Goal: Task Accomplishment & Management: Use online tool/utility

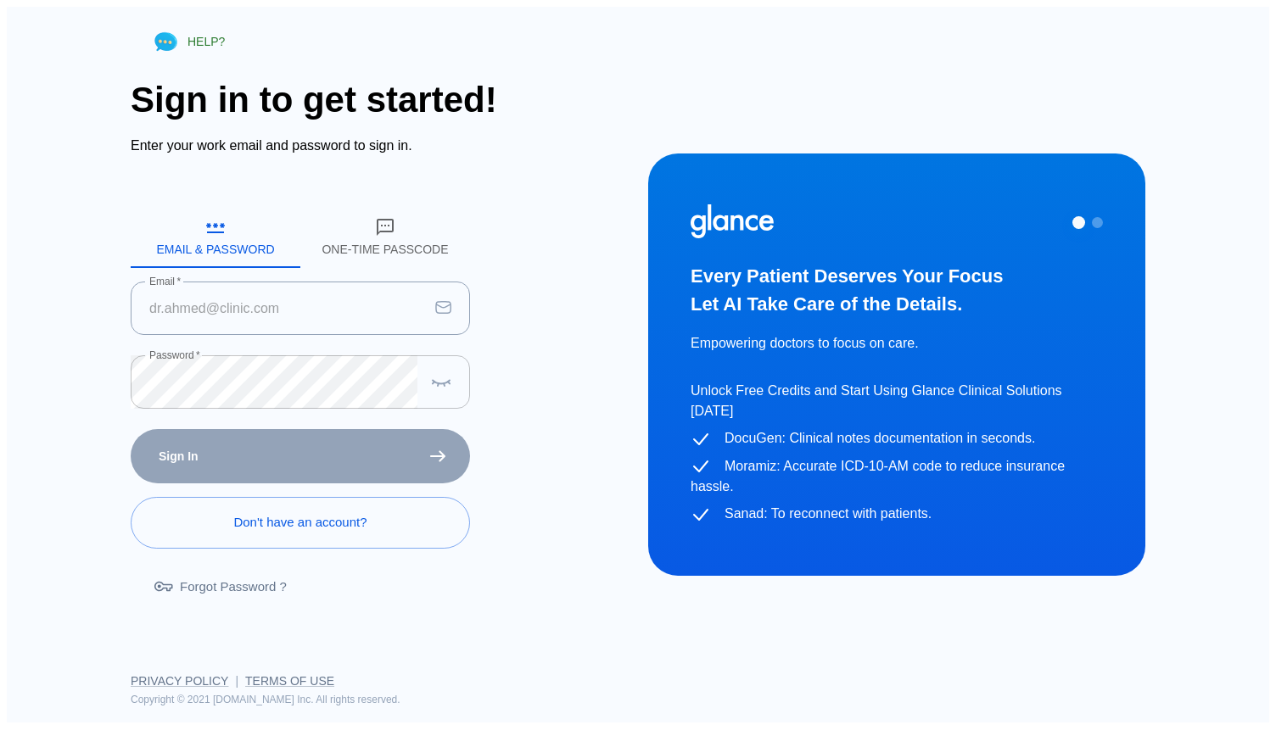
type input "m.radwan@ahmc.com.sa"
click at [439, 374] on icon "button" at bounding box center [441, 382] width 20 height 21
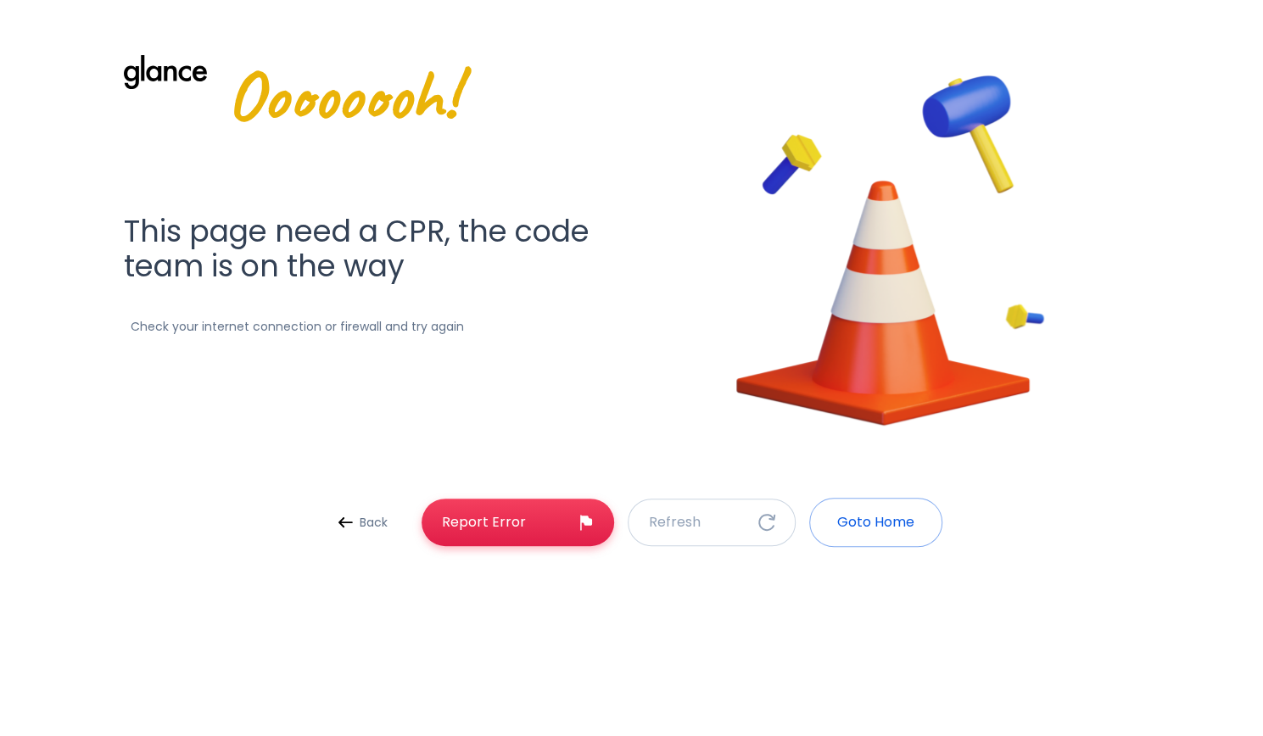
click at [848, 521] on p "Goto Home" at bounding box center [875, 522] width 77 height 20
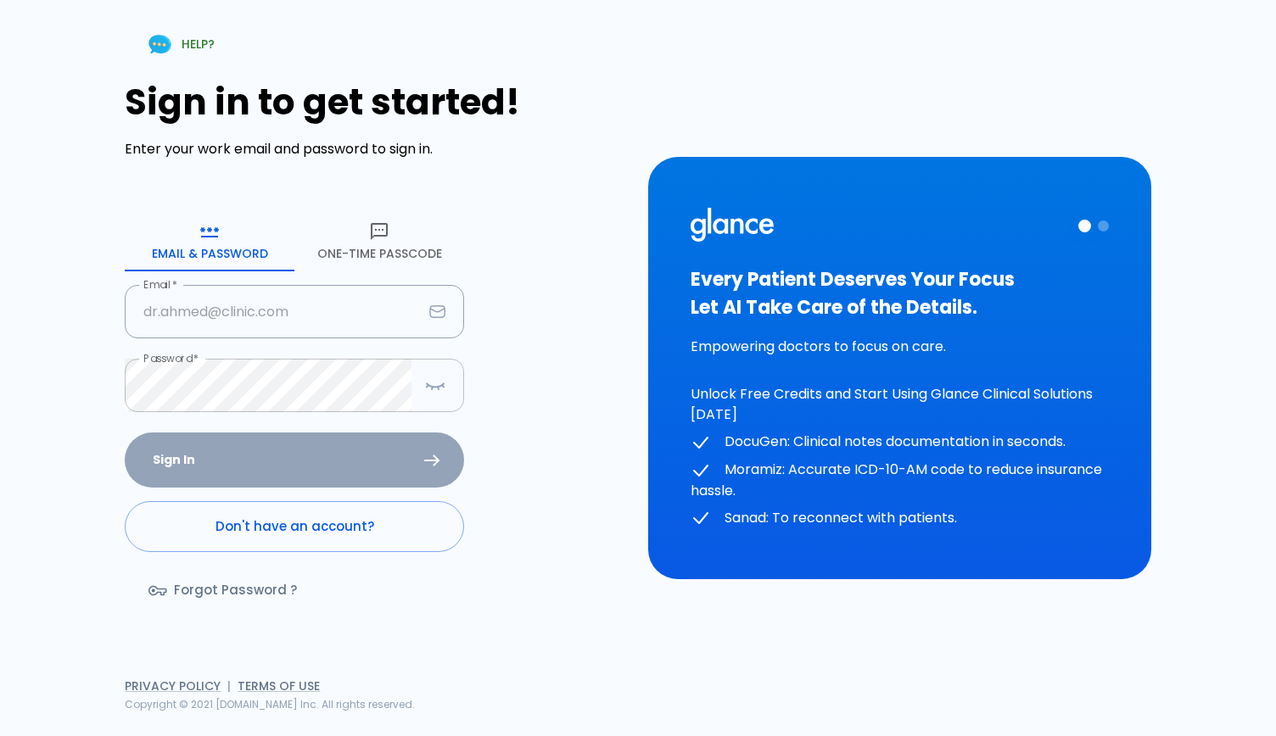
type input "m.radwan@ahmc.com.sa"
click at [427, 388] on icon "button" at bounding box center [428, 387] width 2 height 2
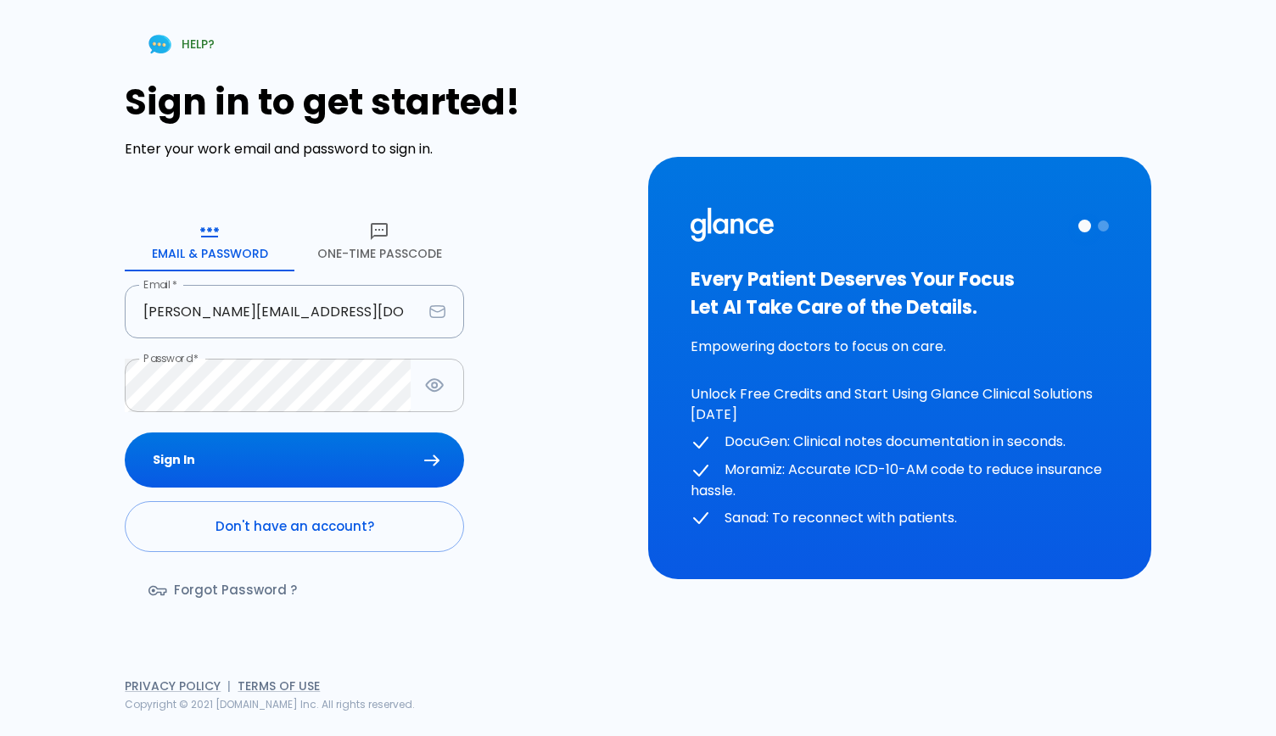
click at [426, 388] on icon "button" at bounding box center [434, 385] width 21 height 21
click at [336, 444] on button "Sign In" at bounding box center [294, 460] width 339 height 55
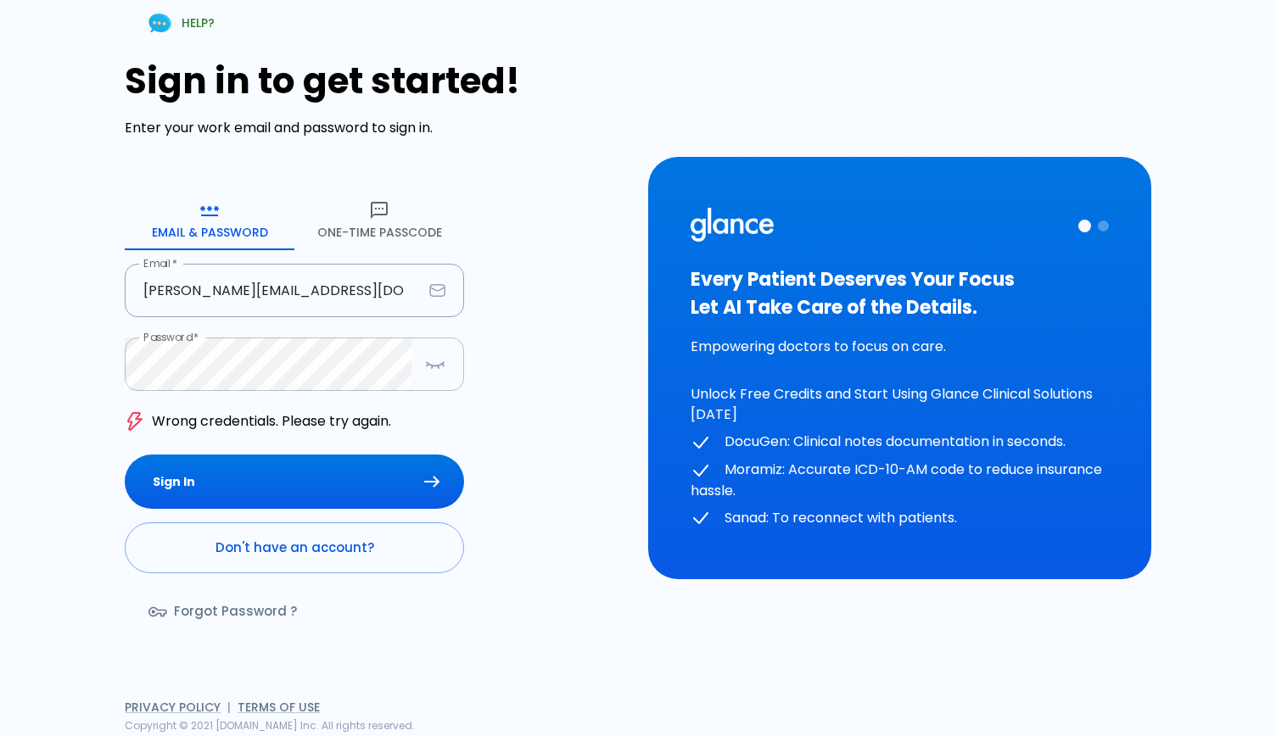
click at [435, 362] on icon "button" at bounding box center [435, 364] width 20 height 21
click at [398, 486] on button "Sign In" at bounding box center [294, 482] width 339 height 55
click at [251, 614] on link "Forgot Password ?" at bounding box center [224, 611] width 199 height 49
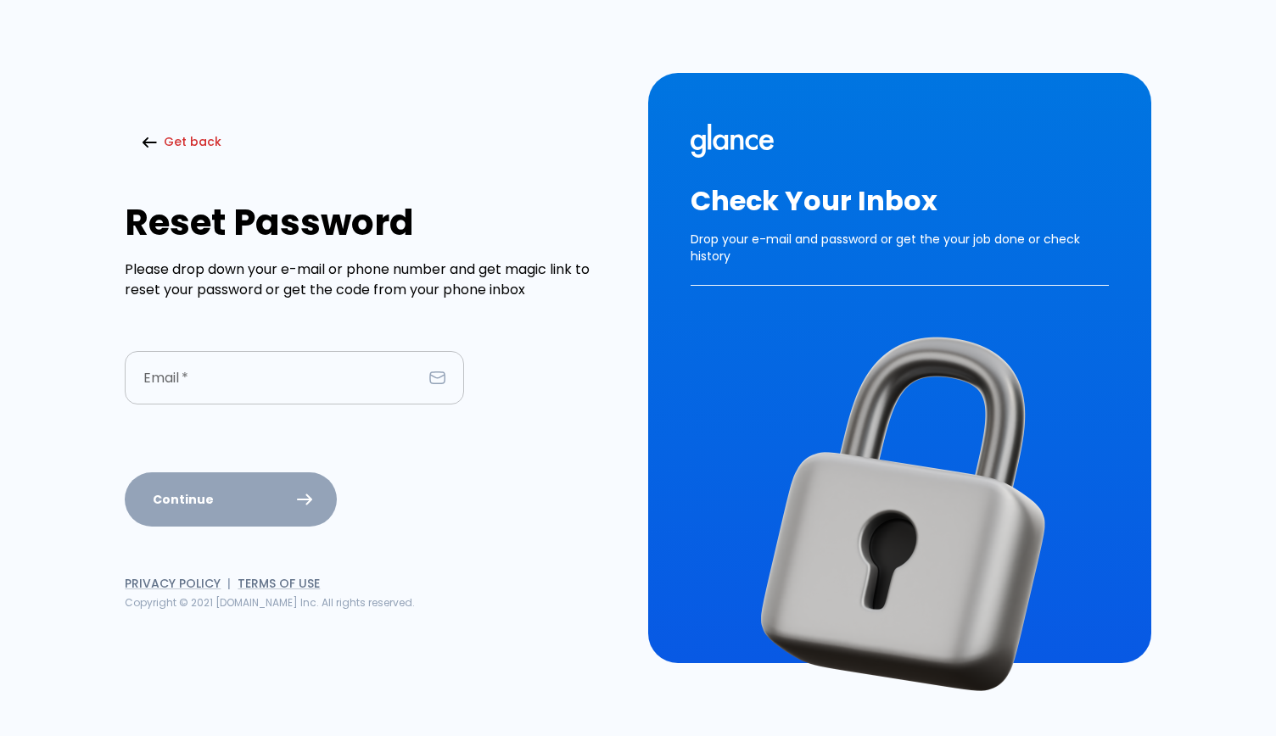
click at [232, 368] on input "Email   *" at bounding box center [274, 377] width 298 height 53
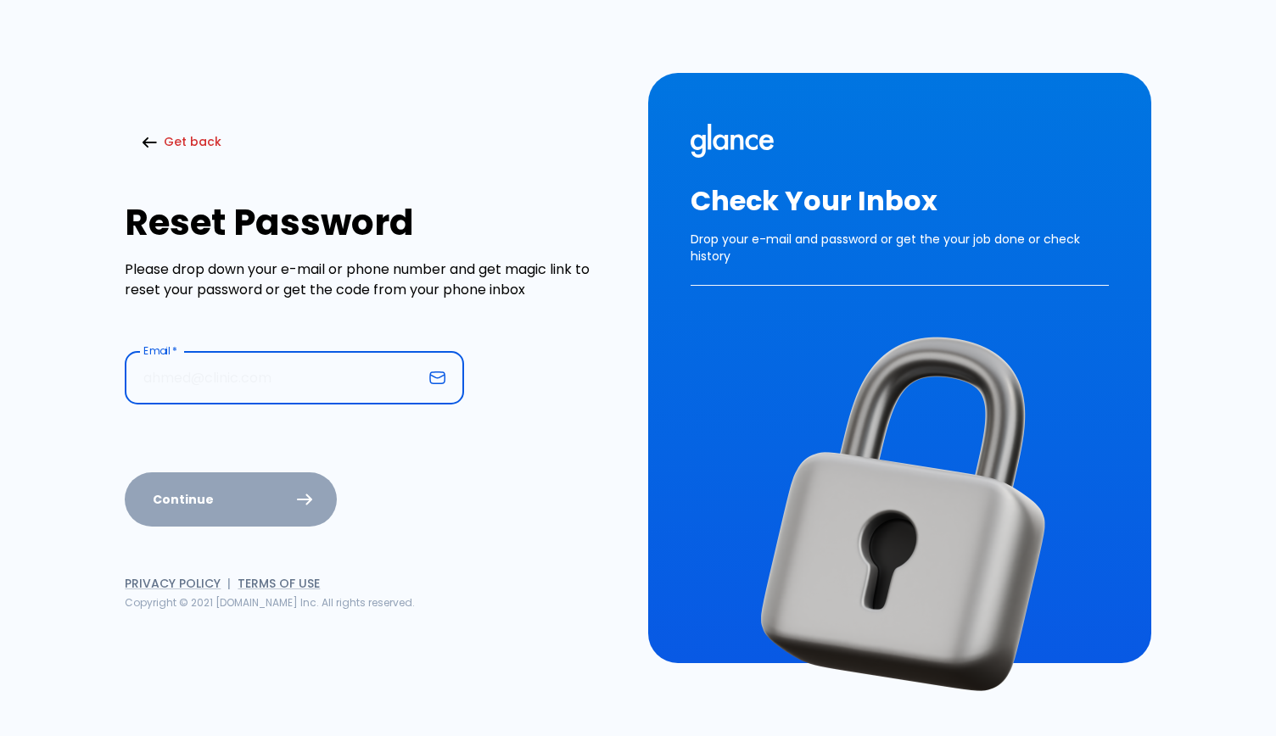
type input "m.radwan@ahmc.com.sa"
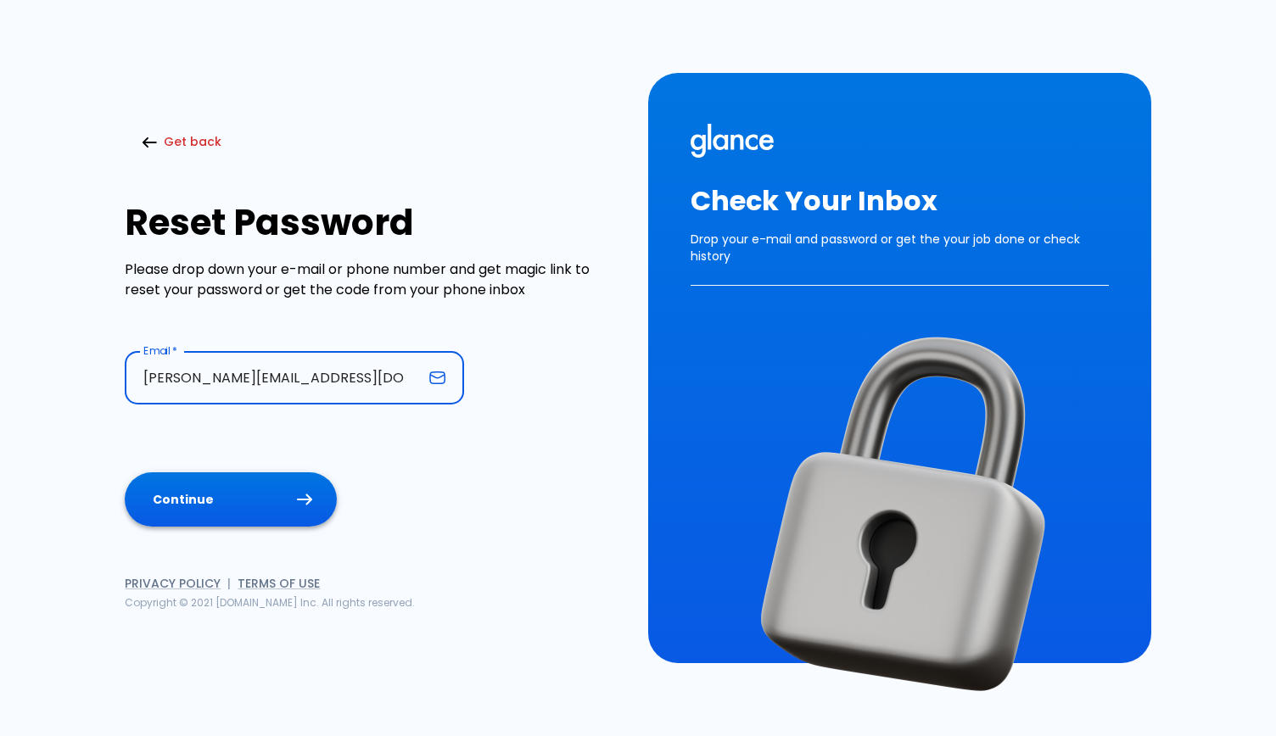
click at [239, 486] on button "Continue" at bounding box center [231, 500] width 212 height 55
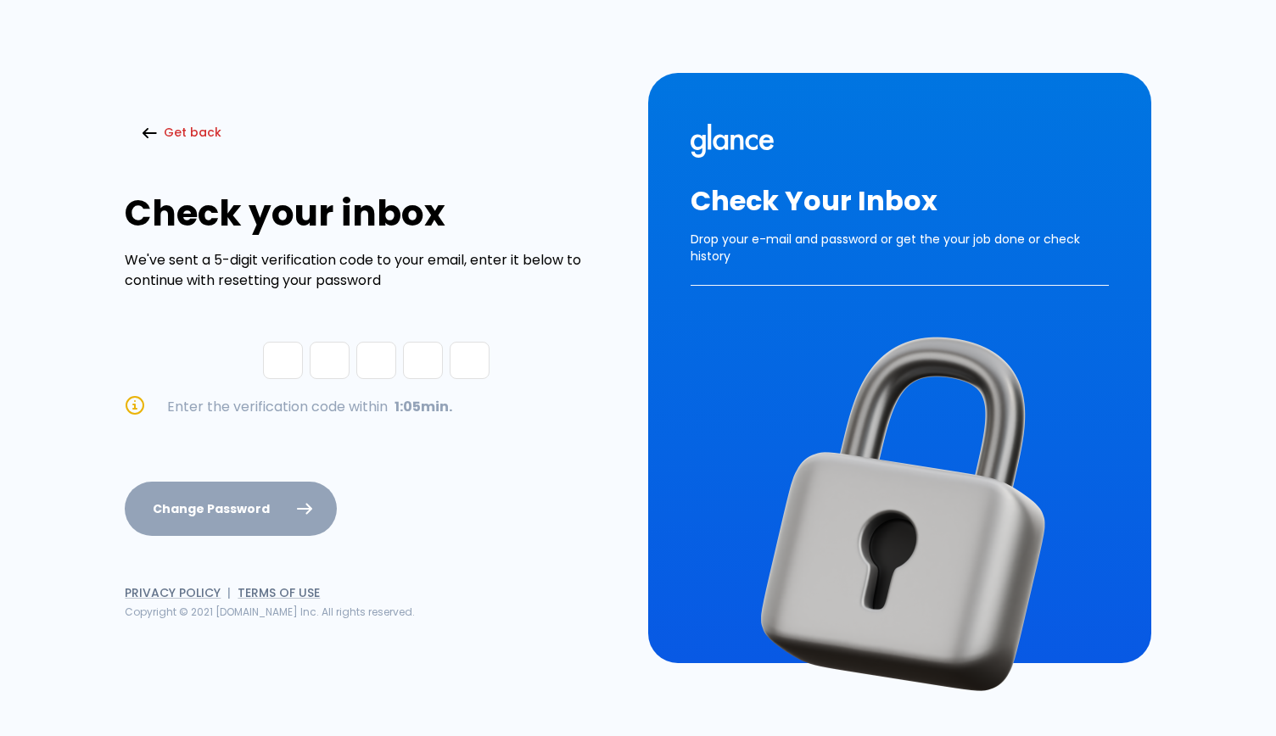
click at [277, 366] on input "Please enter OTP character 1" at bounding box center [283, 360] width 40 height 37
paste input "5"
type input "3"
type input "1"
type input "7"
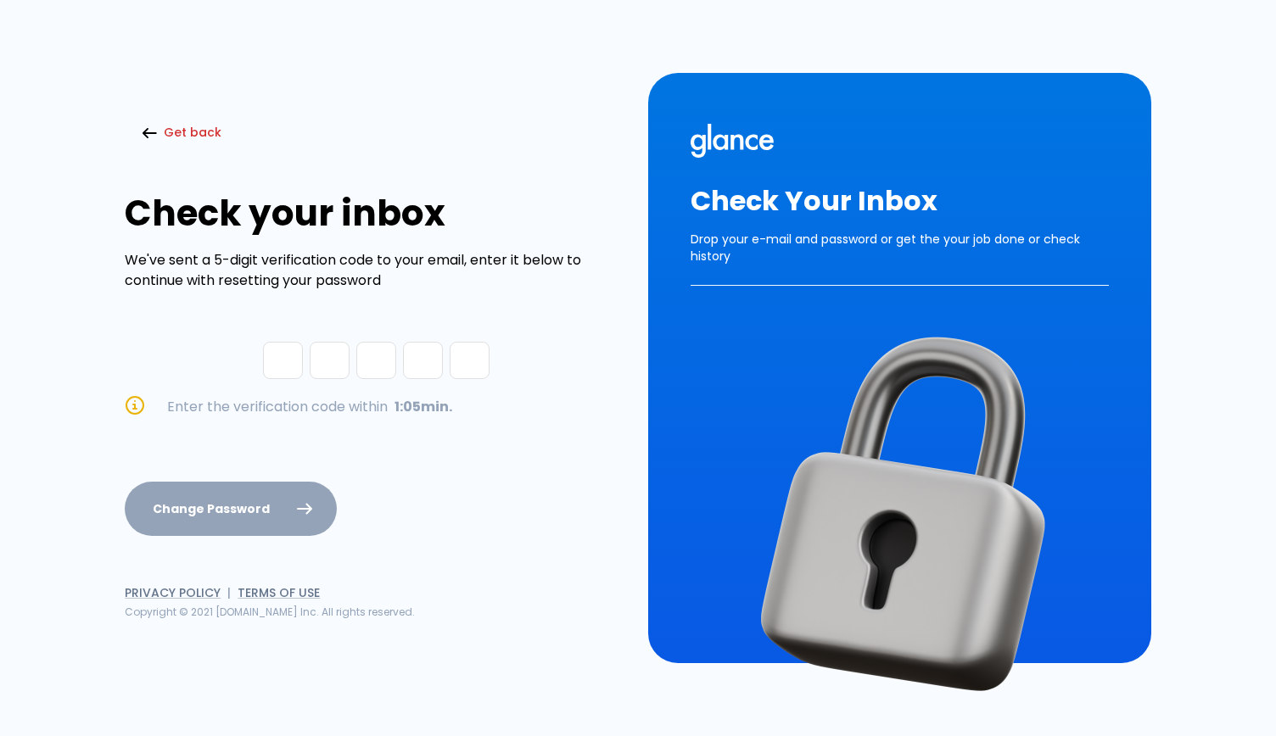
type input "3"
type input "5"
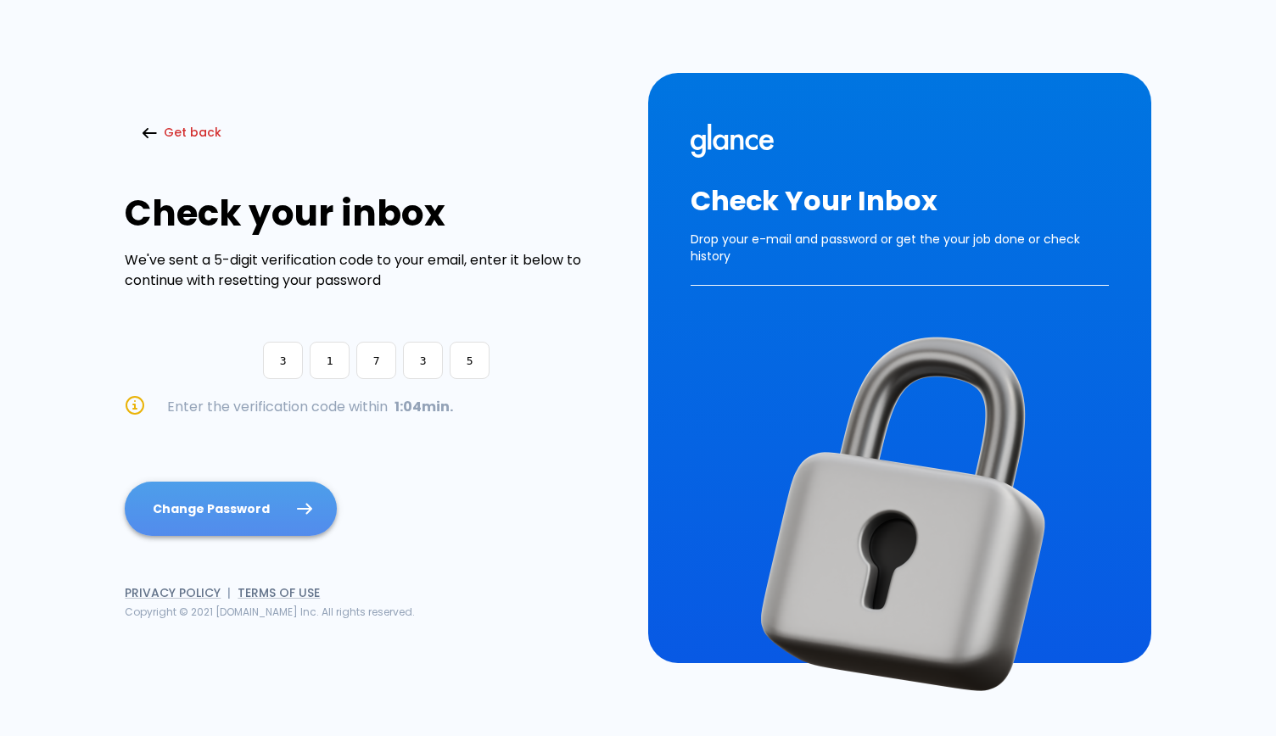
click at [292, 498] on button "Change Password" at bounding box center [231, 509] width 212 height 55
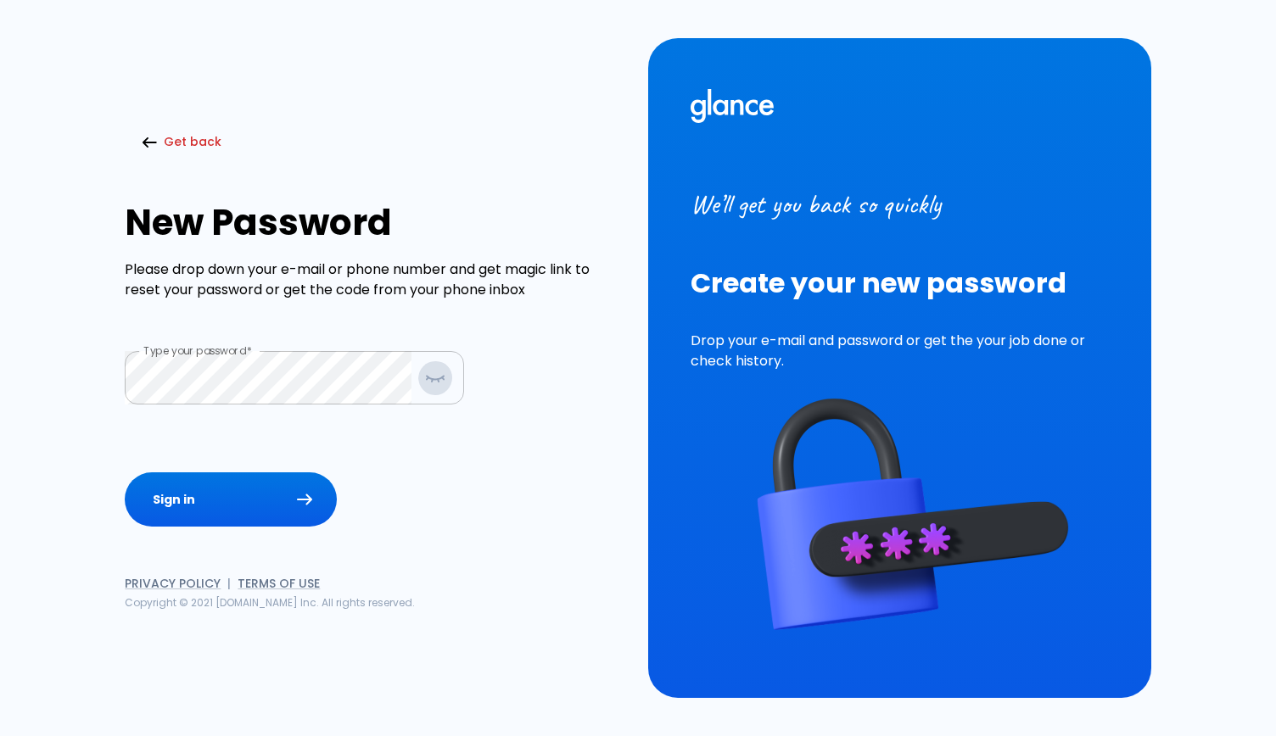
click at [428, 379] on icon "button" at bounding box center [435, 377] width 20 height 21
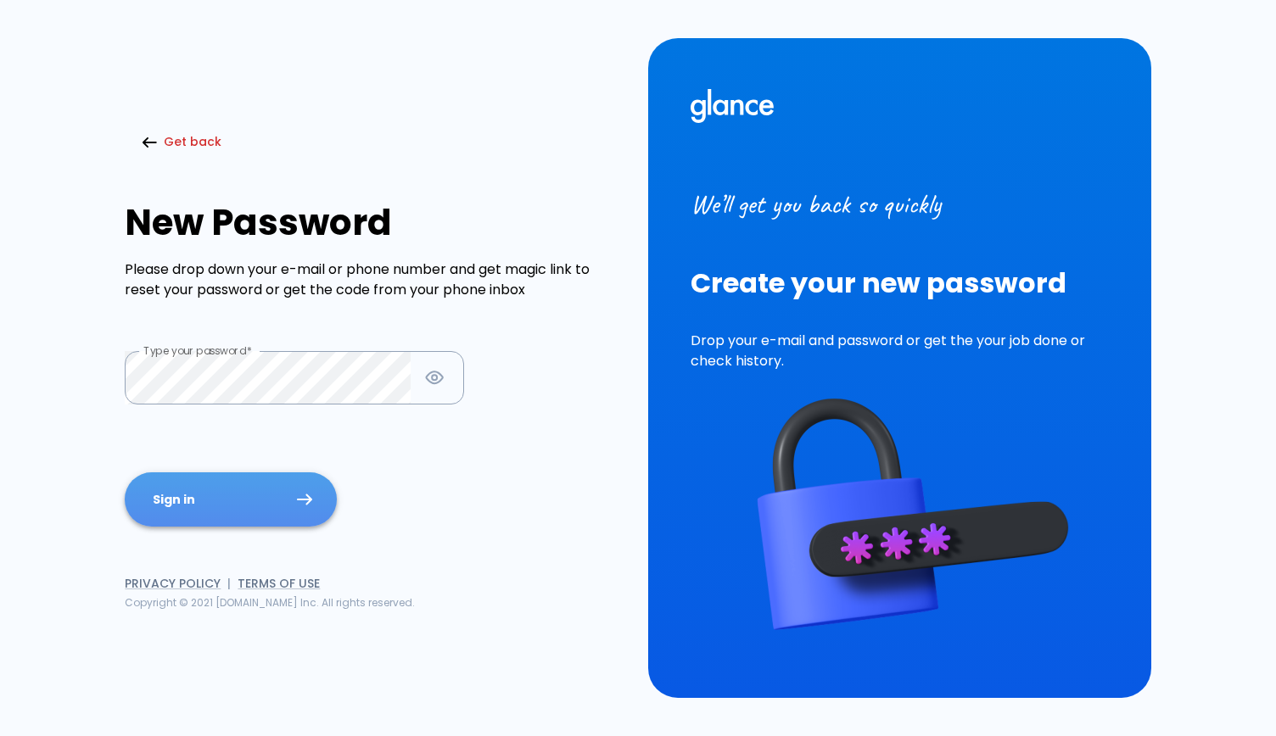
click at [175, 498] on button "Sign in" at bounding box center [231, 500] width 212 height 55
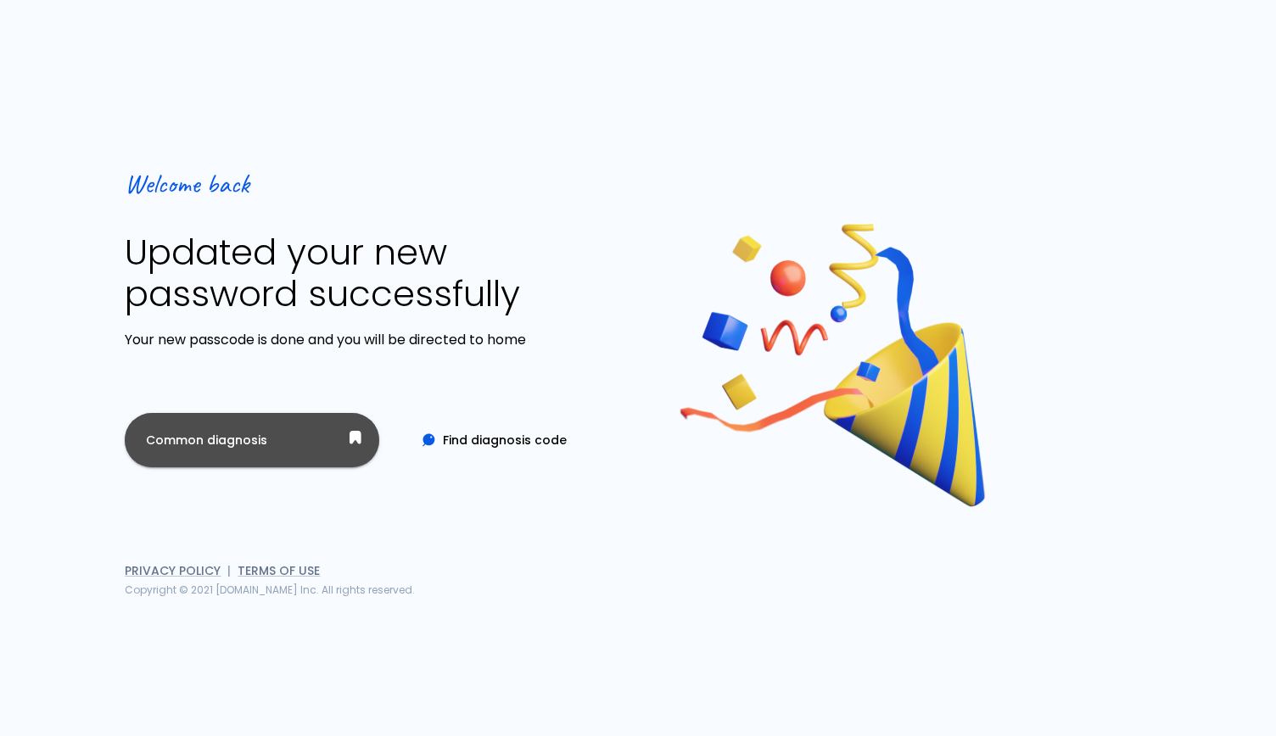
click at [309, 448] on button "Common diagnosis" at bounding box center [252, 440] width 255 height 55
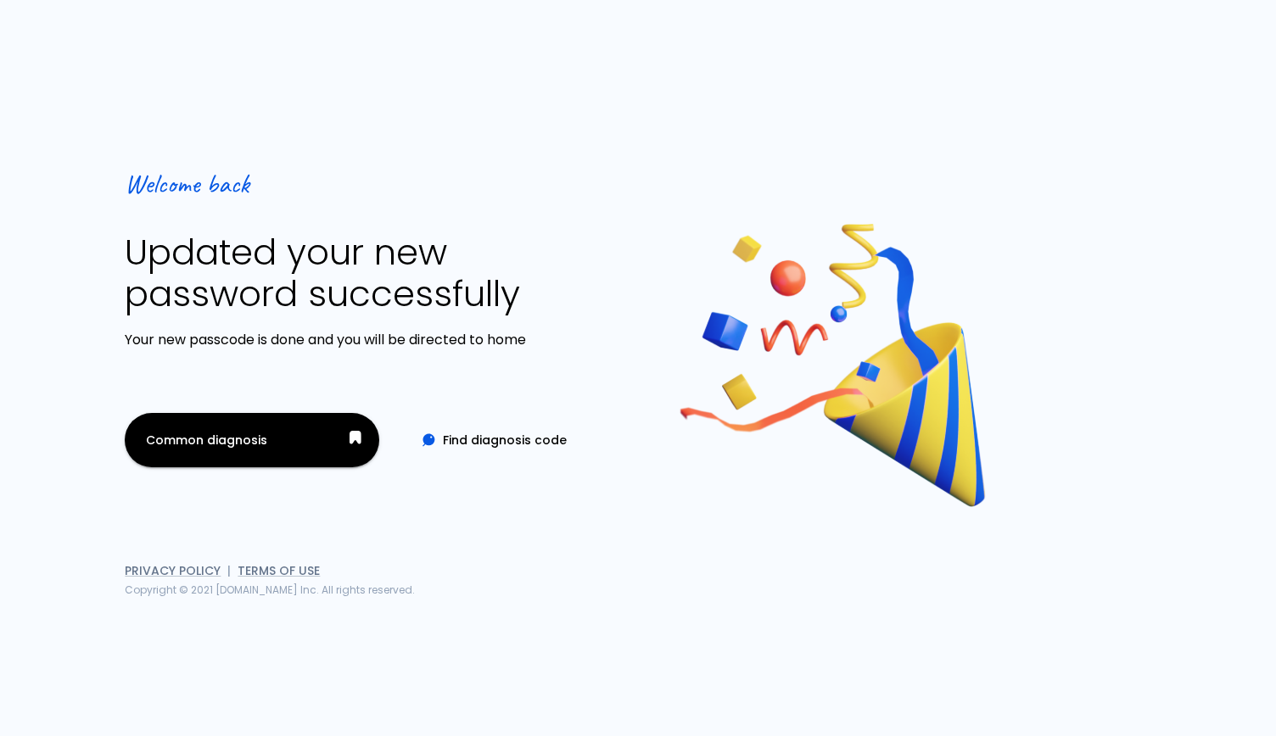
click at [463, 439] on button "Find diagnosis code" at bounding box center [495, 440] width 183 height 35
click at [216, 194] on span "Welcome back" at bounding box center [187, 183] width 125 height 35
click at [271, 430] on button "Common diagnosis" at bounding box center [252, 440] width 255 height 55
click at [514, 436] on button "Find diagnosis code" at bounding box center [495, 440] width 183 height 35
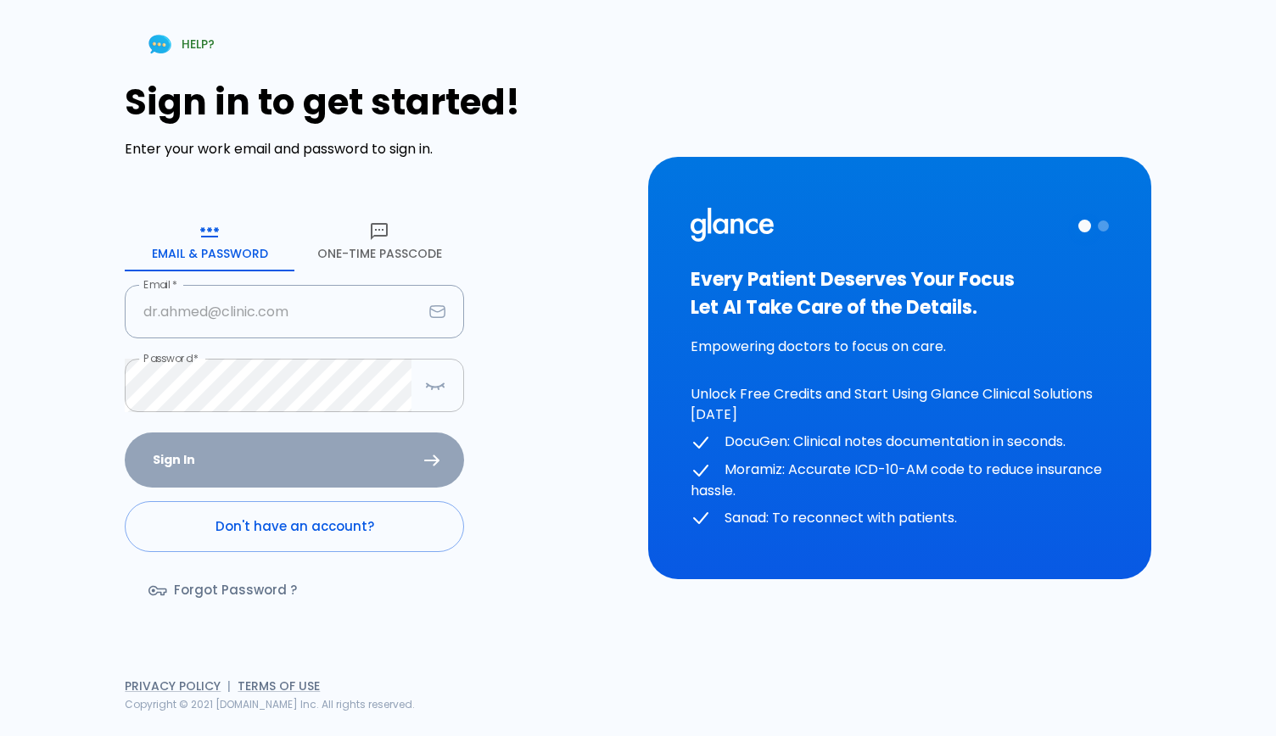
type input "m.radwan@ahmc.com.sa"
click at [433, 383] on icon "button" at bounding box center [435, 385] width 20 height 21
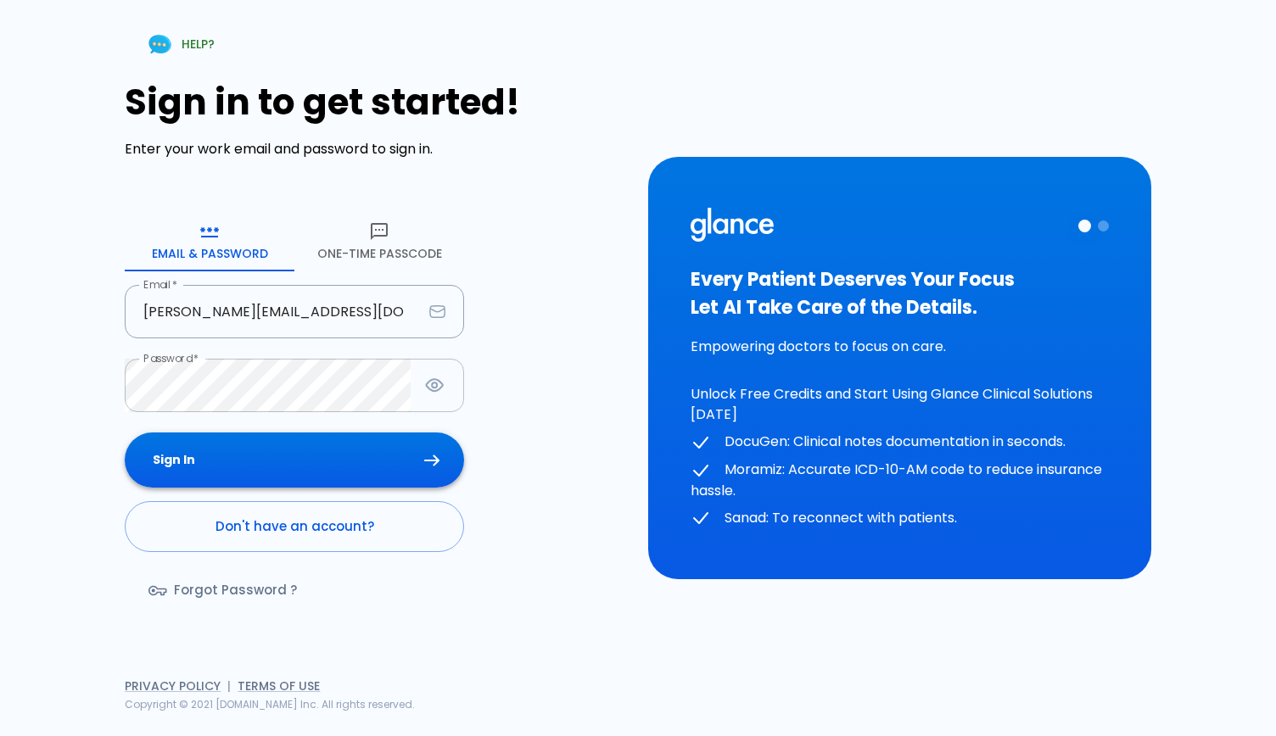
click at [286, 458] on button "Sign In" at bounding box center [294, 460] width 339 height 55
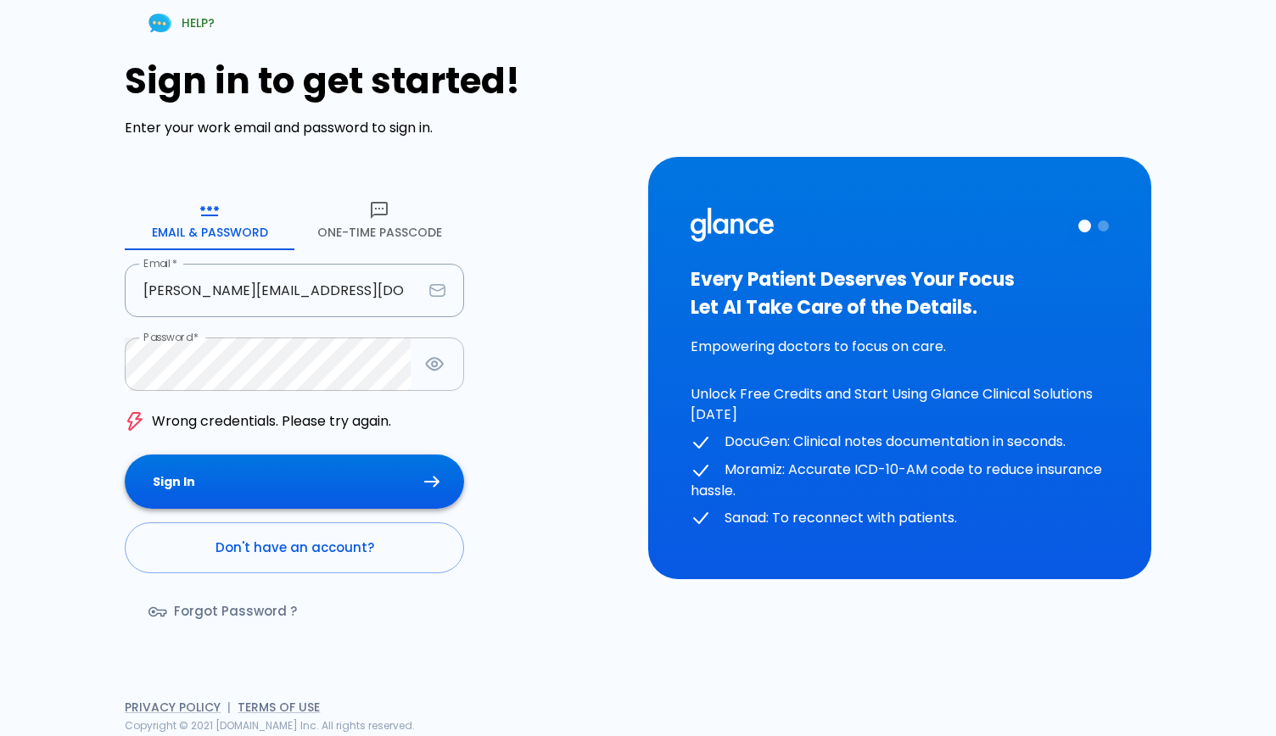
click at [299, 478] on button "Sign In" at bounding box center [294, 482] width 339 height 55
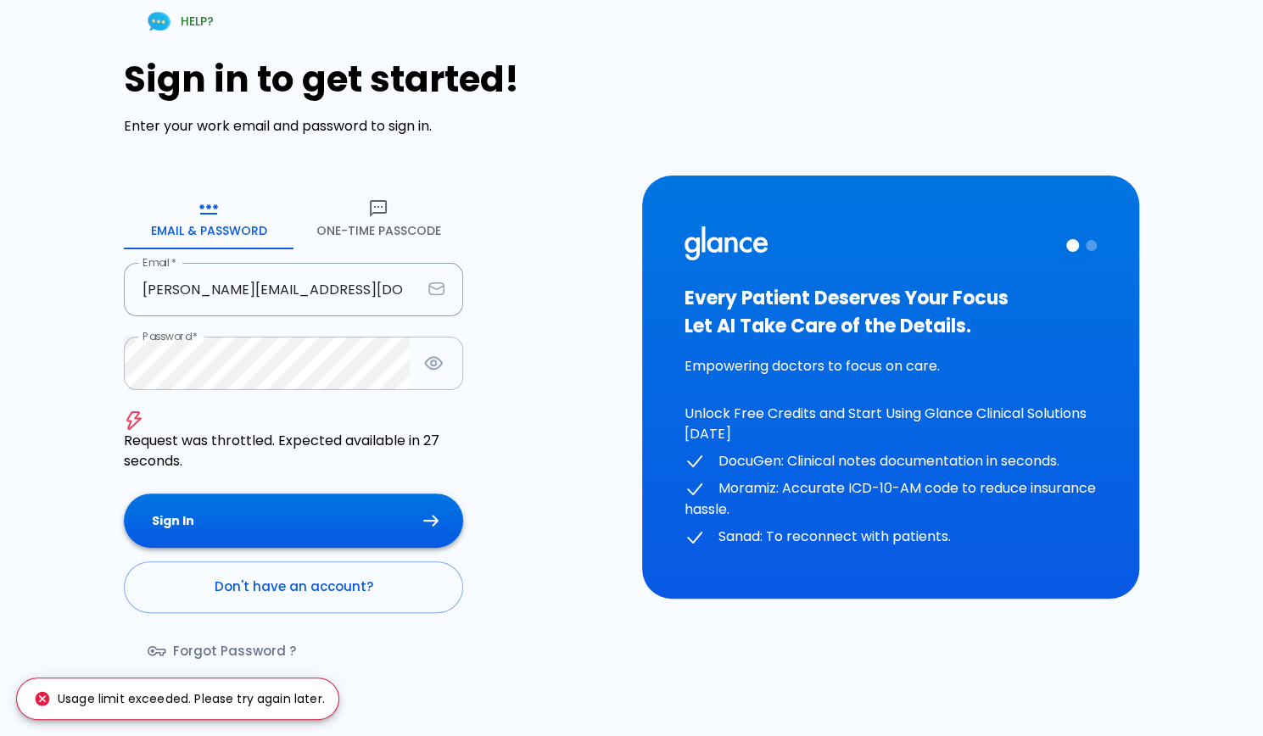
click at [305, 515] on button "Sign In" at bounding box center [293, 521] width 339 height 55
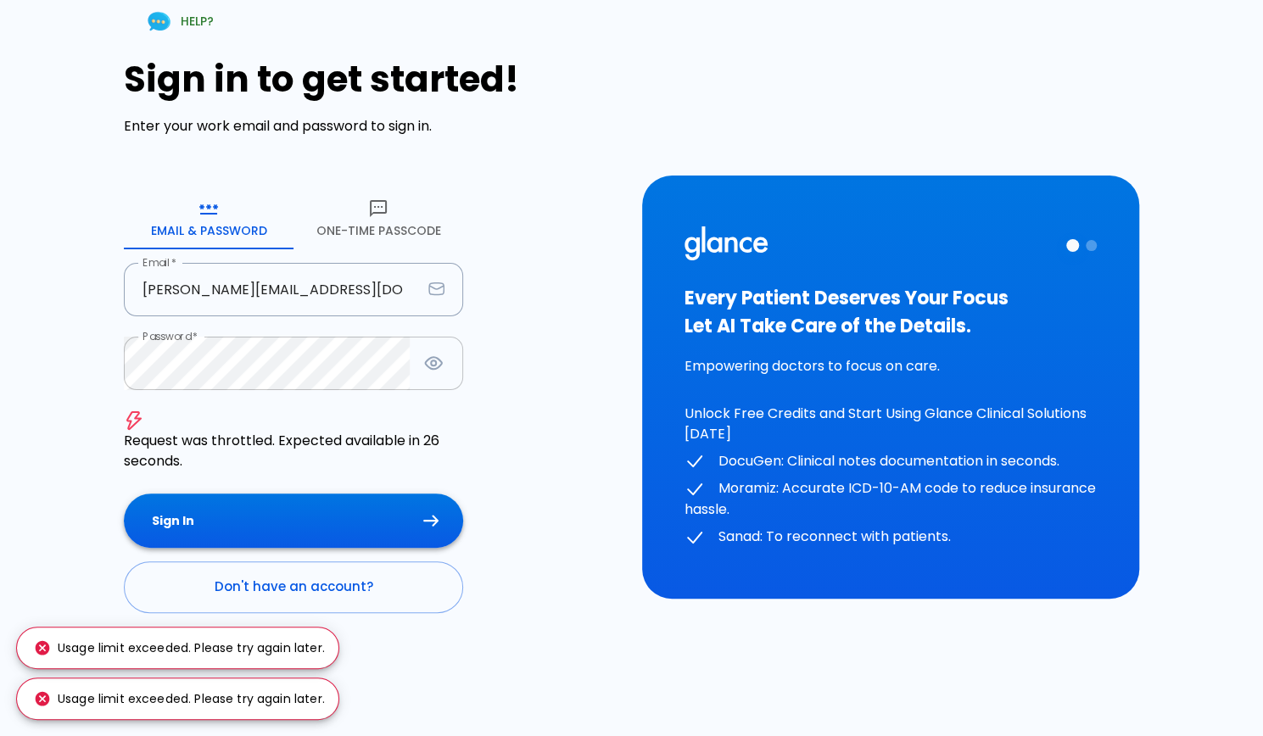
click at [305, 515] on button "Sign In" at bounding box center [293, 521] width 339 height 55
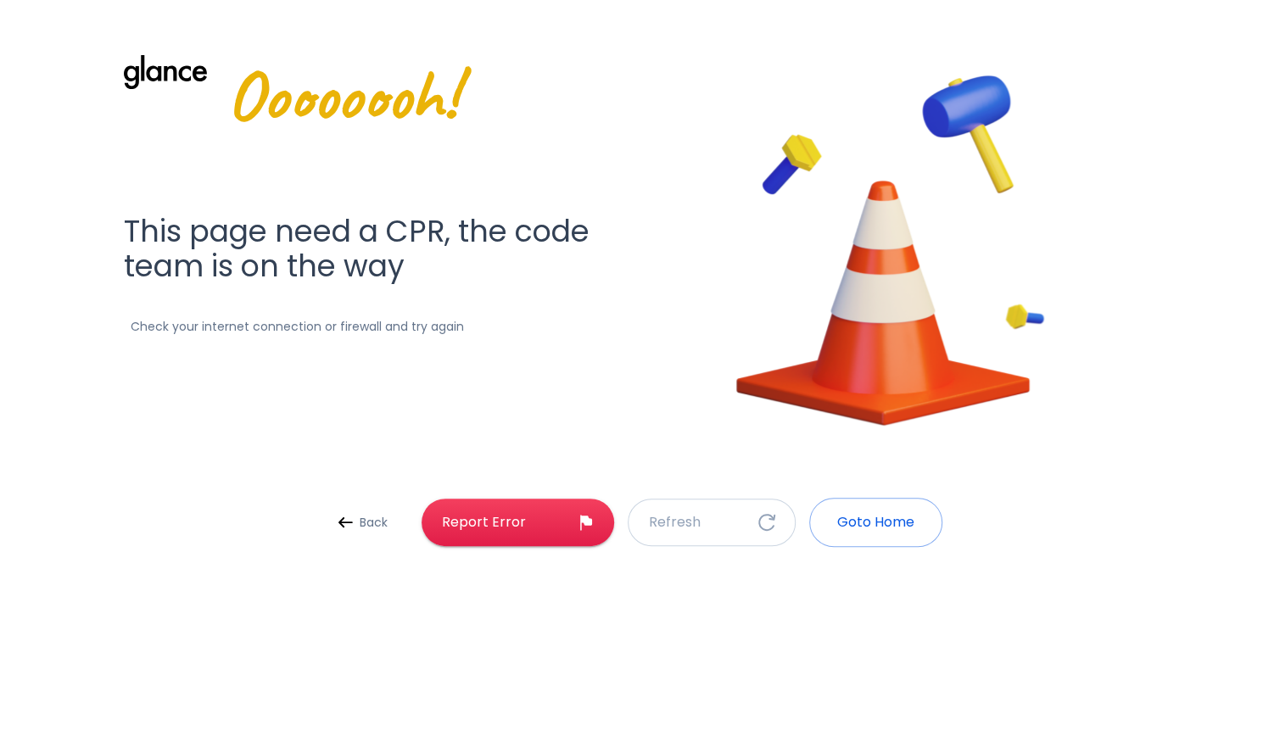
click at [604, 524] on link "Report Error" at bounding box center [518, 523] width 193 height 48
click at [766, 516] on icon "button" at bounding box center [767, 522] width 21 height 20
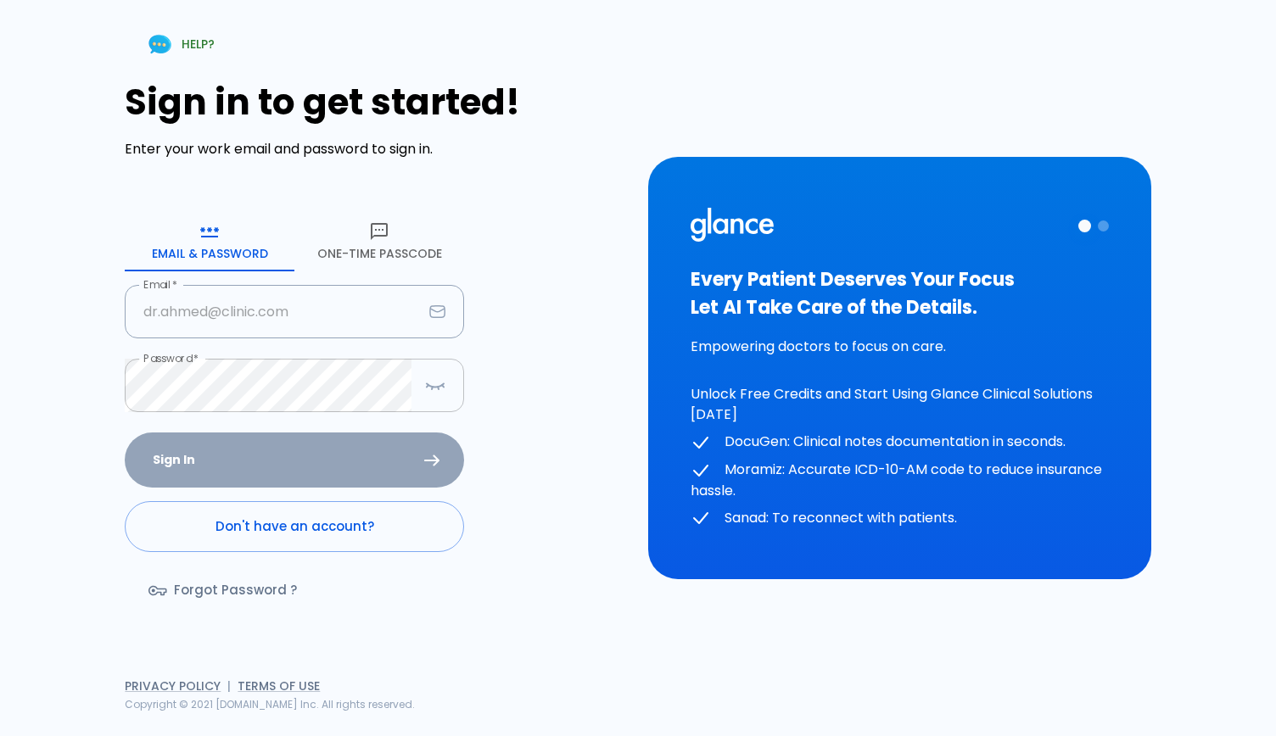
type input "m.radwan@ahmc.com.sa"
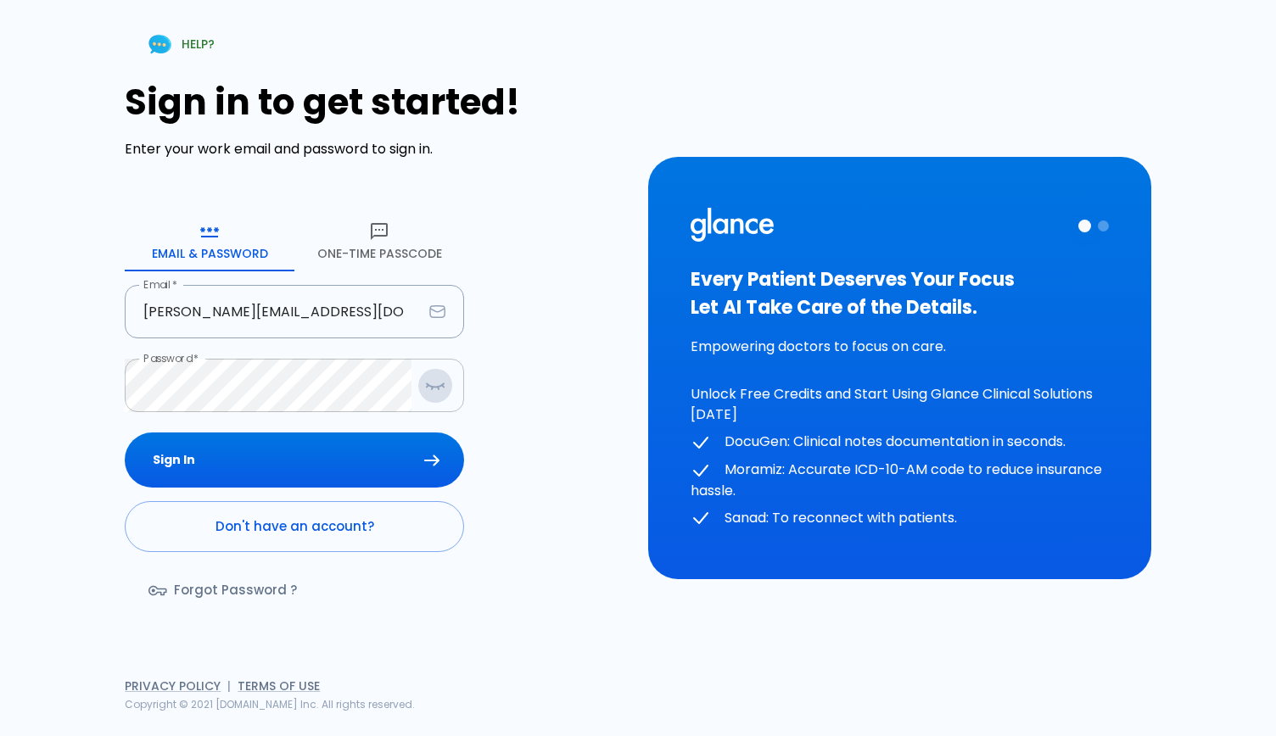
click at [443, 395] on icon "button" at bounding box center [435, 385] width 20 height 21
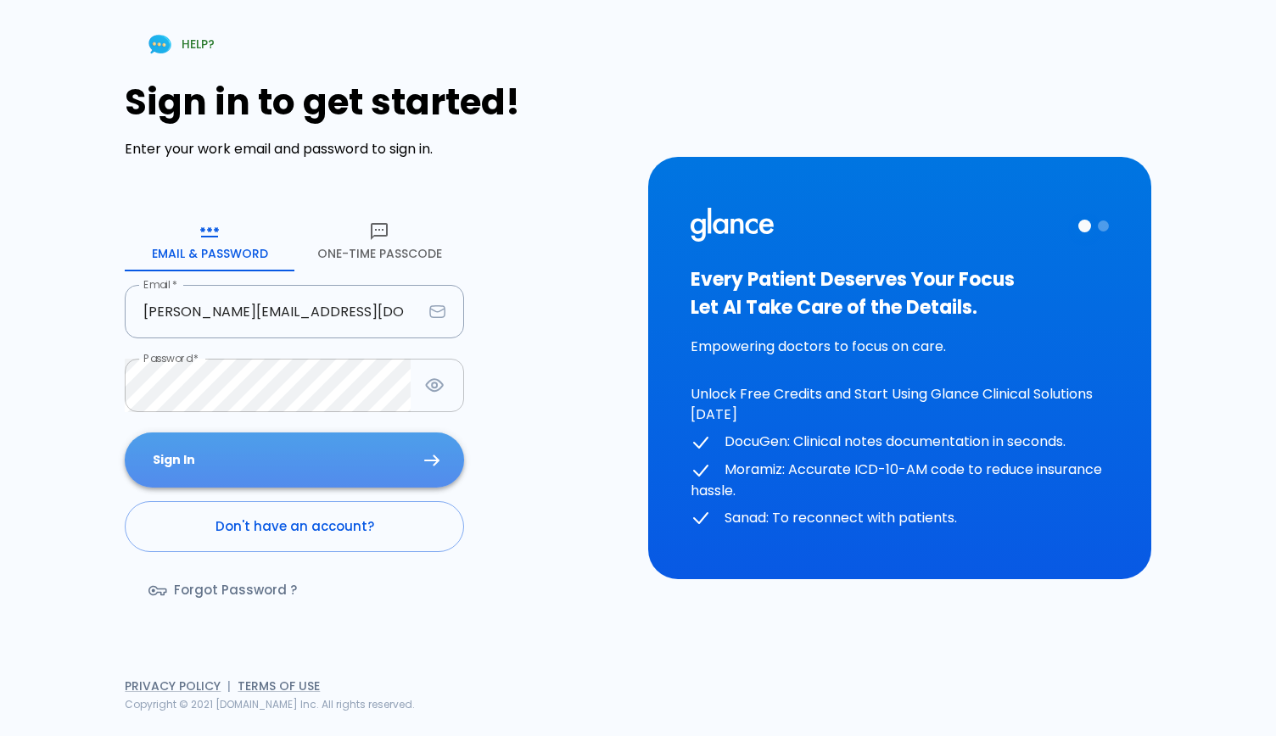
click at [423, 464] on button "Sign In" at bounding box center [294, 460] width 339 height 55
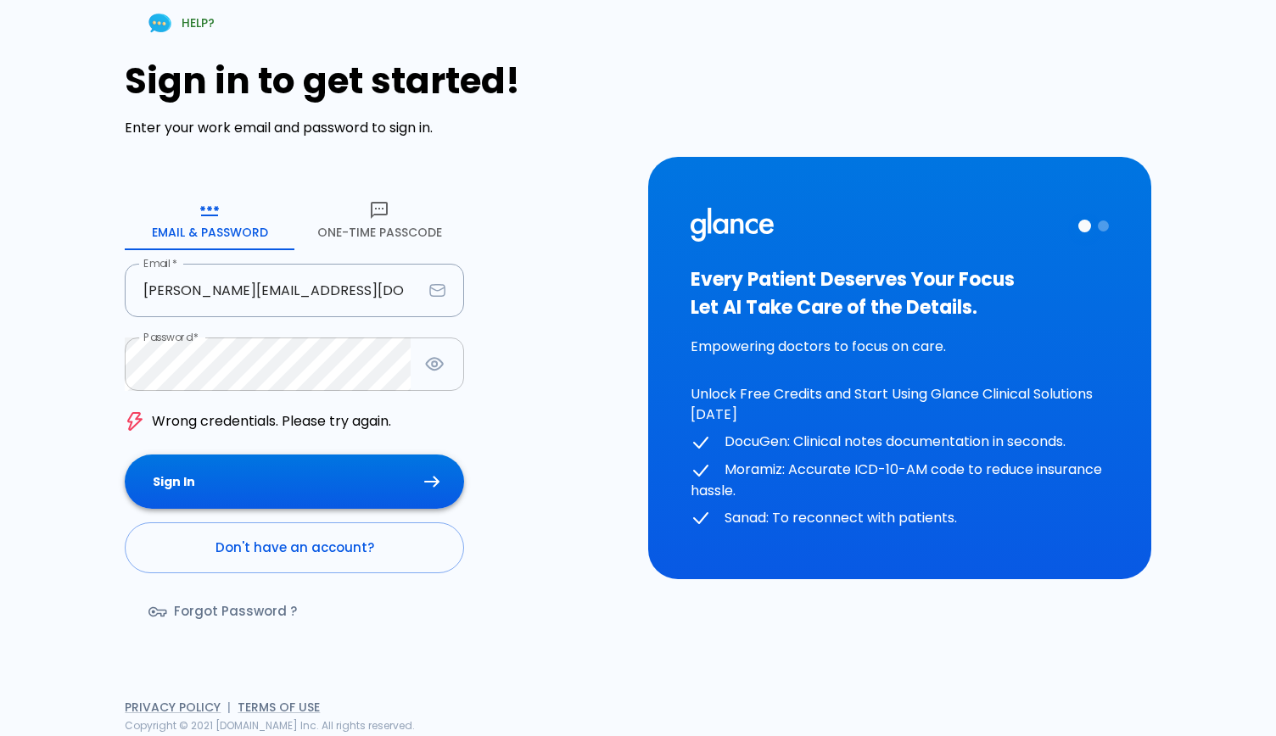
click at [443, 485] on button "Sign In" at bounding box center [294, 482] width 339 height 55
click at [440, 367] on icon "button" at bounding box center [435, 364] width 16 height 12
click at [374, 223] on button "One-Time Passcode" at bounding box center [379, 219] width 170 height 61
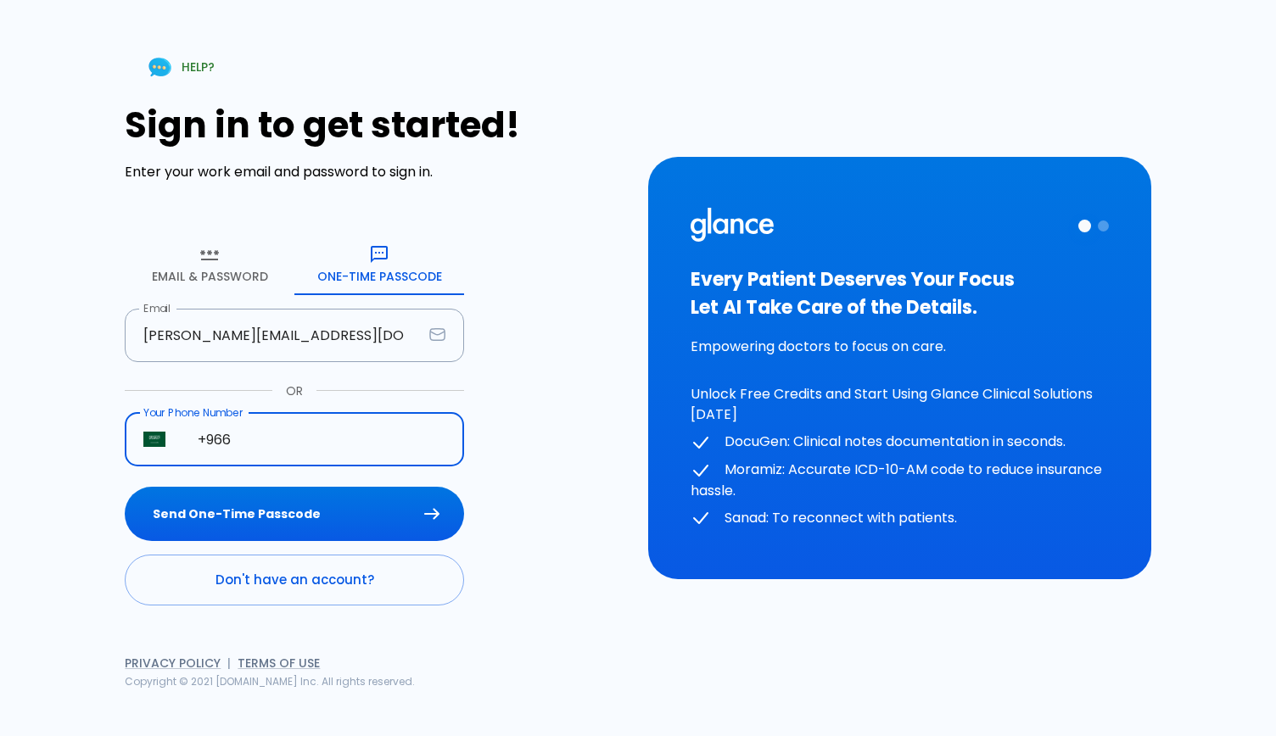
click at [309, 444] on input "+966" at bounding box center [321, 439] width 285 height 53
type input "+966 58 290 5480"
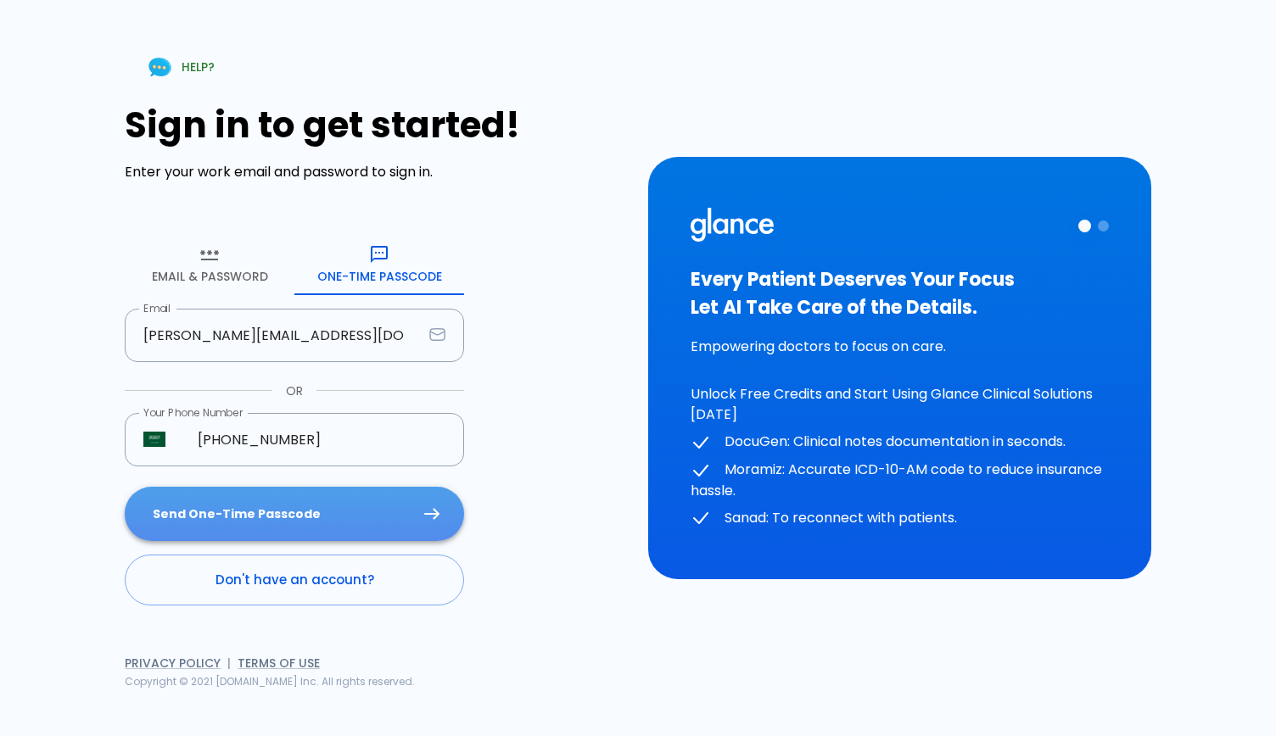
click at [324, 503] on button "Send One-Time Passcode" at bounding box center [294, 514] width 339 height 55
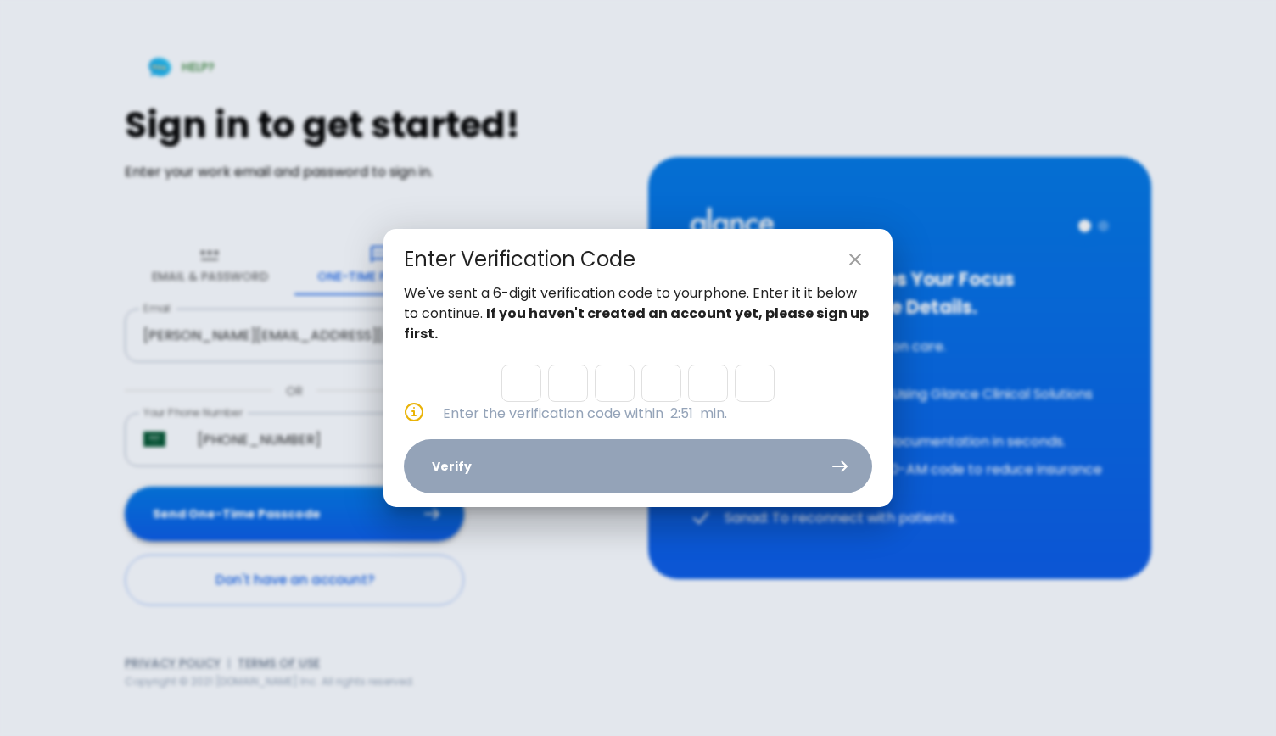
type input "9"
type input "1"
type input "5"
type input "9"
type input "0"
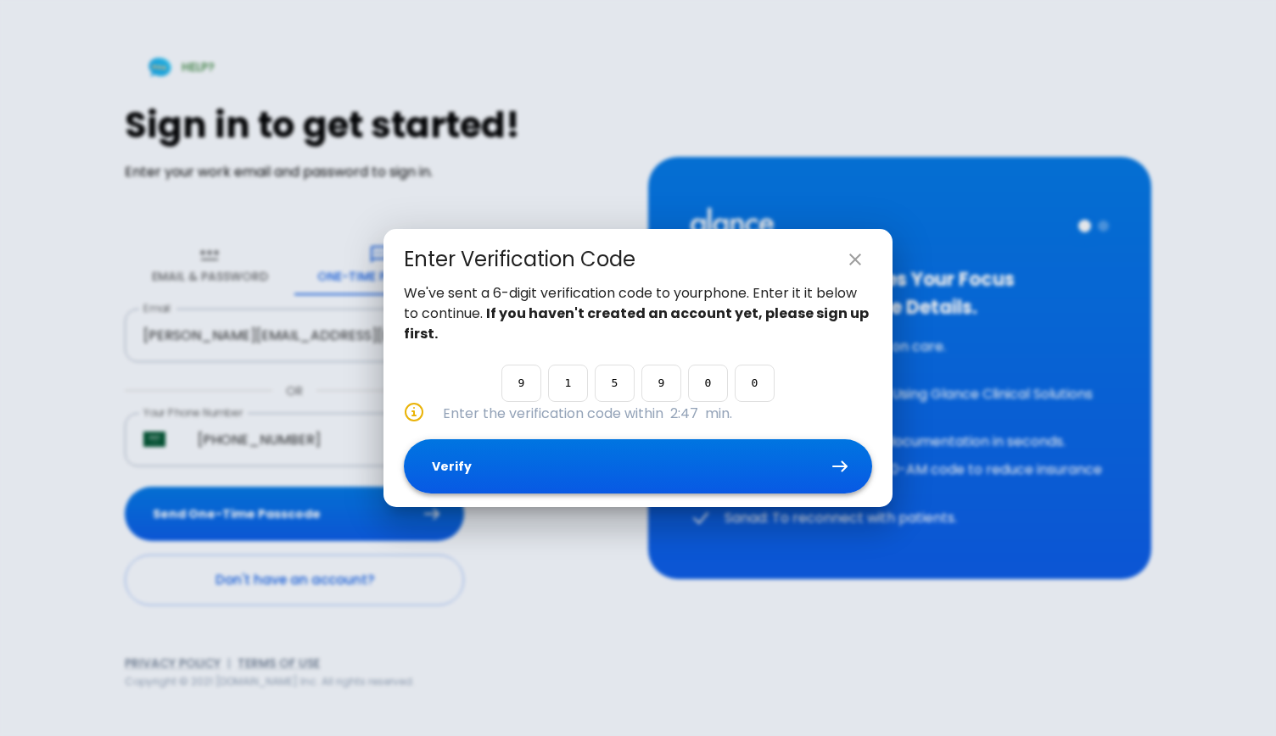
type input "0"
click at [671, 466] on button "Verify" at bounding box center [638, 467] width 468 height 55
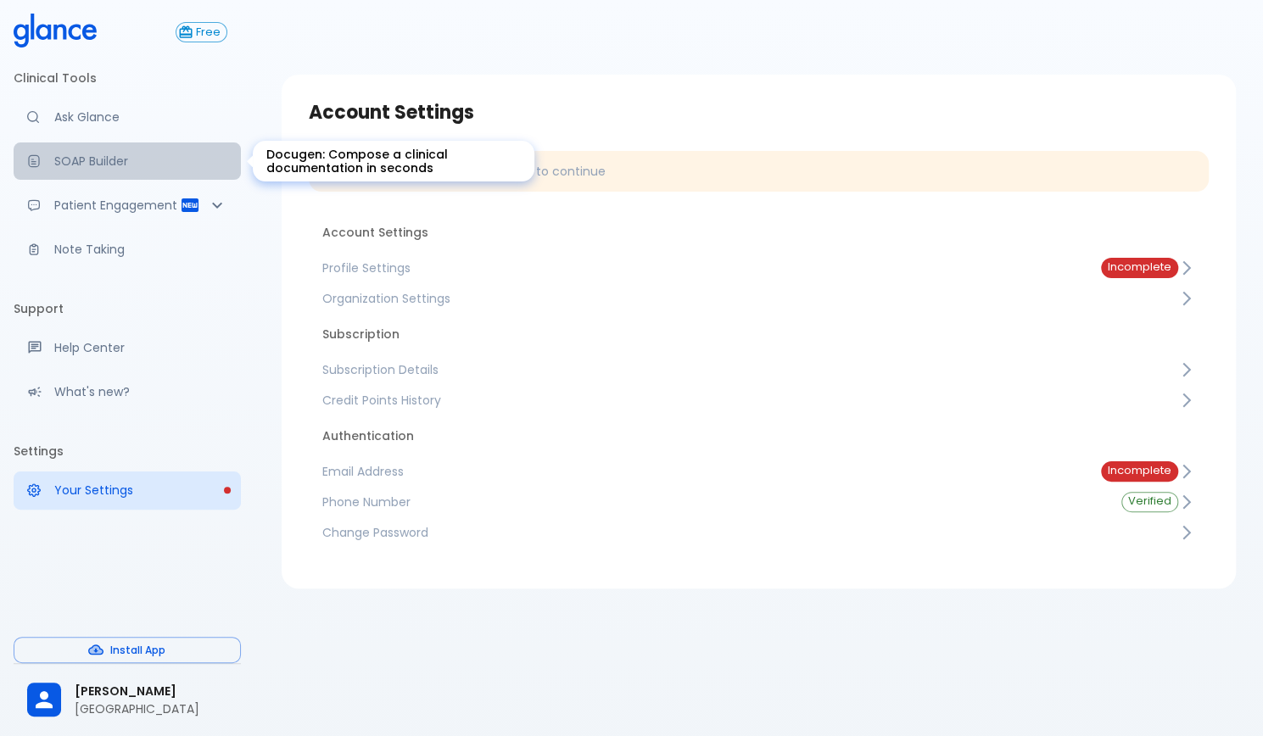
click at [108, 151] on link "SOAP Builder" at bounding box center [127, 161] width 227 height 37
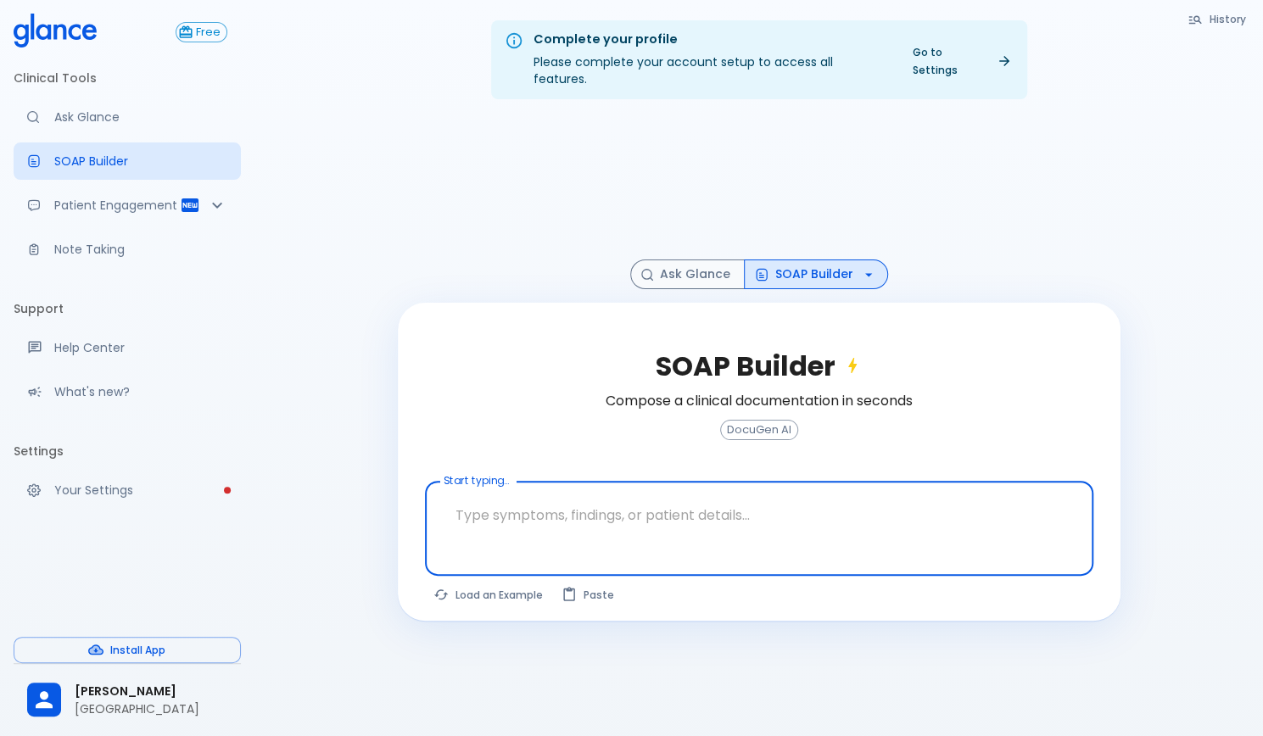
click at [641, 504] on textarea "Start typing..." at bounding box center [759, 515] width 645 height 53
click at [786, 260] on button "SOAP Builder" at bounding box center [816, 275] width 144 height 30
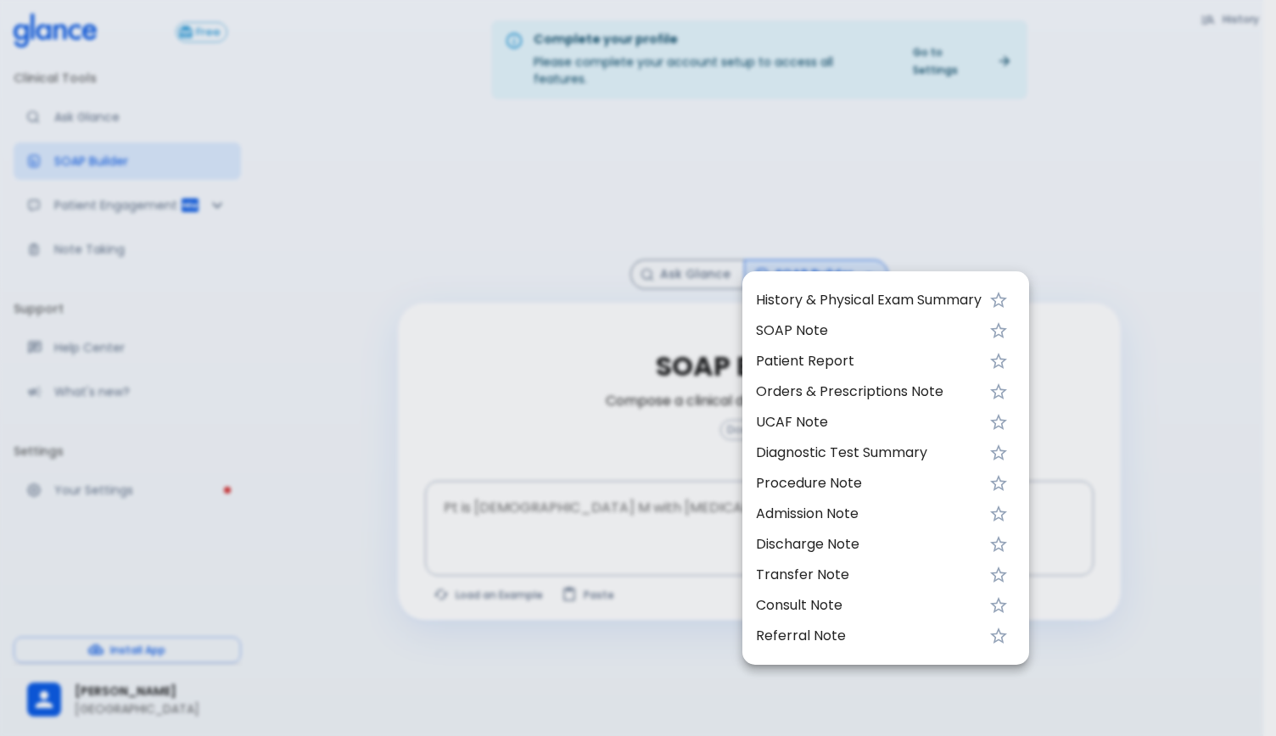
click at [793, 335] on span "SOAP Note" at bounding box center [869, 331] width 226 height 20
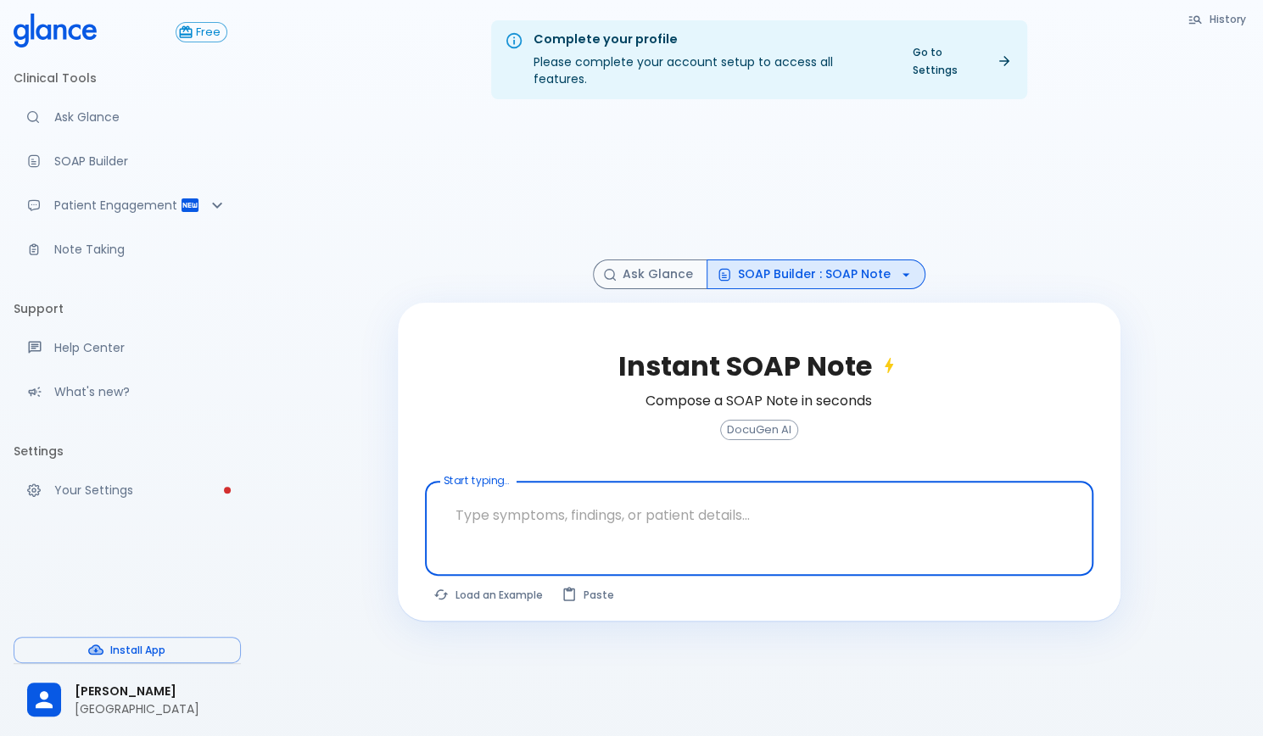
click at [608, 492] on textarea "Start typing..." at bounding box center [759, 515] width 645 height 53
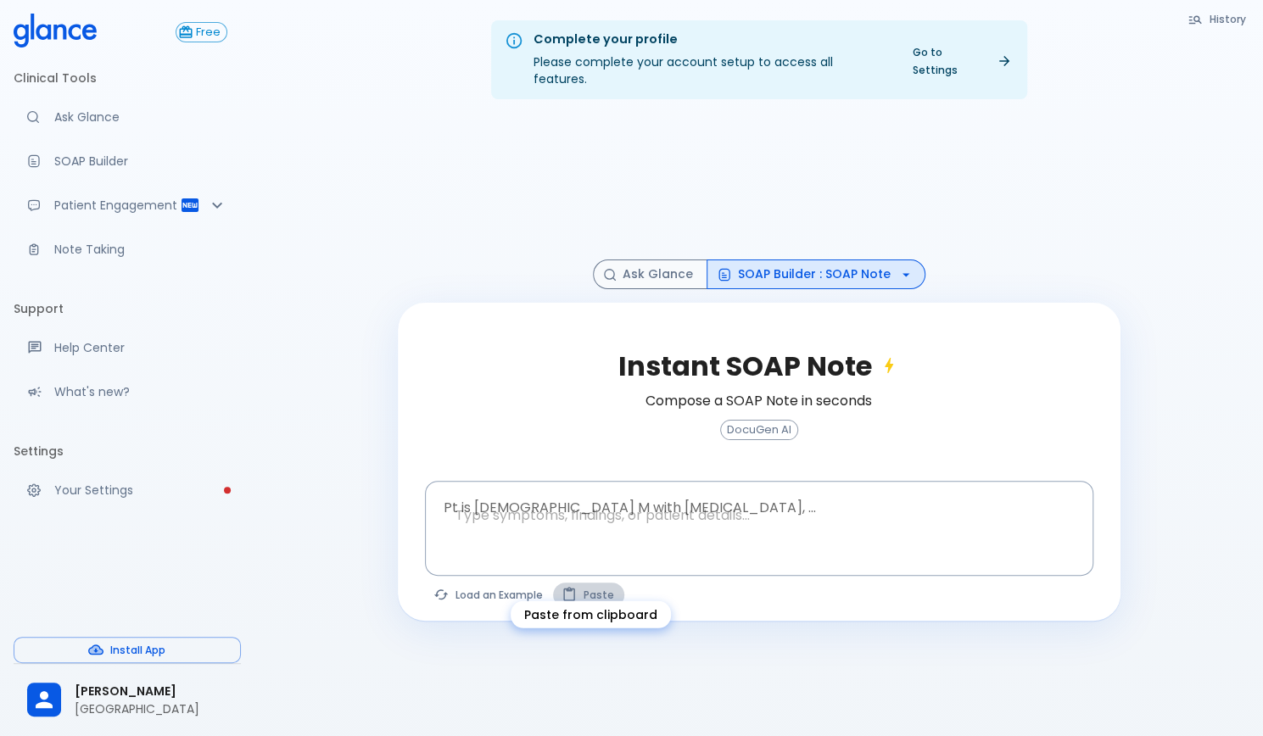
click at [591, 583] on button "Paste" at bounding box center [588, 595] width 71 height 25
